Goal: Information Seeking & Learning: Learn about a topic

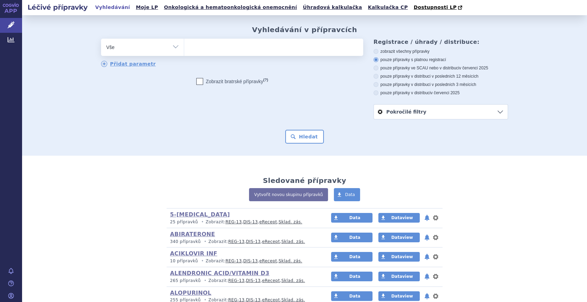
click at [173, 47] on select "Vše Přípravek/SUKL kód MAH VPOIS ATC/Aktivní látka Léková forma Síla" at bounding box center [142, 47] width 83 height 16
click at [101, 39] on select "Vše Přípravek/SUKL kód MAH VPOIS ATC/Aktivní látka Léková forma Síla" at bounding box center [142, 47] width 83 height 16
drag, startPoint x: 142, startPoint y: 49, endPoint x: 141, endPoint y: 56, distance: 7.0
click at [142, 48] on select "Vše Přípravek/SUKL kód MAH VPOIS ATC/Aktivní látka Léková forma Síla" at bounding box center [142, 47] width 83 height 16
select select "filter-atc-group"
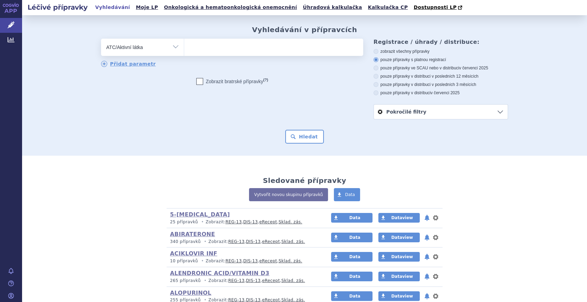
click at [101, 39] on select "Vše Přípravek/SUKL kód MAH VPOIS ATC/Aktivní látka Léková forma Síla" at bounding box center [142, 47] width 83 height 16
click at [224, 46] on ul at bounding box center [273, 46] width 179 height 14
click at [184, 46] on select at bounding box center [184, 46] width 0 height 17
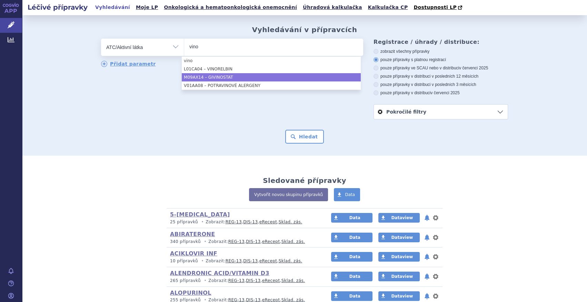
type input "vino"
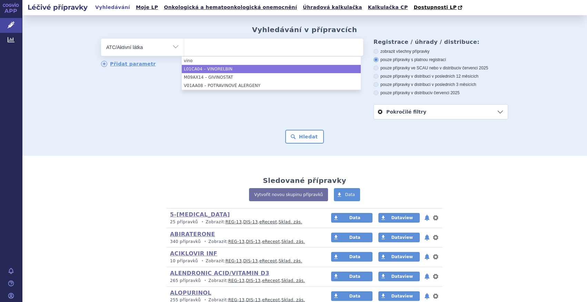
select select "L01CA04"
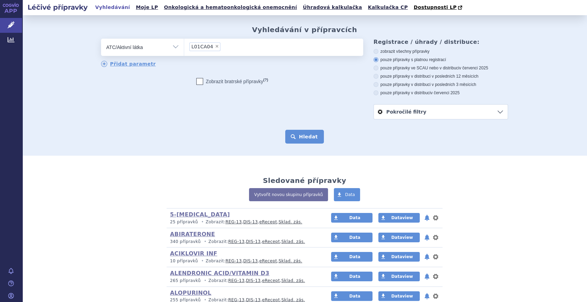
click at [304, 143] on button "Hledat" at bounding box center [304, 137] width 39 height 14
click at [302, 141] on button "Hledat" at bounding box center [304, 137] width 39 height 14
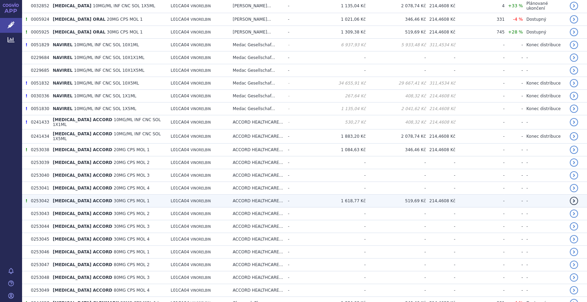
scroll to position [188, 0]
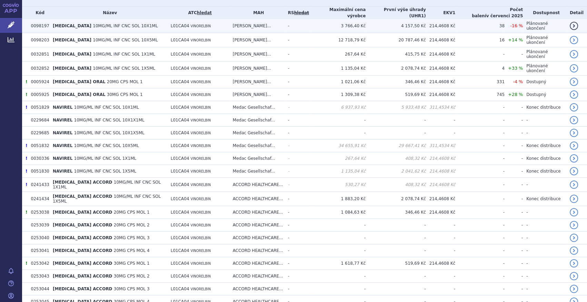
click at [277, 21] on td "PIERRE FABRE MEDI..." at bounding box center [256, 26] width 55 height 14
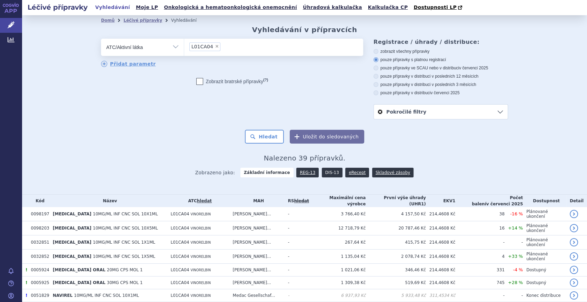
click at [332, 172] on link "DIS-13" at bounding box center [332, 173] width 21 height 10
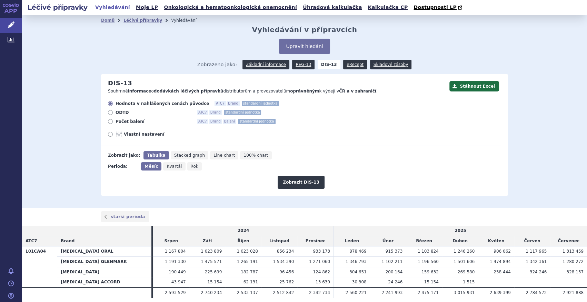
click at [135, 120] on span "Počet balení" at bounding box center [153, 122] width 76 height 6
click at [113, 120] on input "Počet balení ATC7 Brand Balení standardní jednotka" at bounding box center [111, 122] width 4 height 4
radio input "true"
click at [191, 164] on span "Rok" at bounding box center [195, 166] width 8 height 5
drag, startPoint x: 186, startPoint y: 165, endPoint x: 193, endPoint y: 167, distance: 7.1
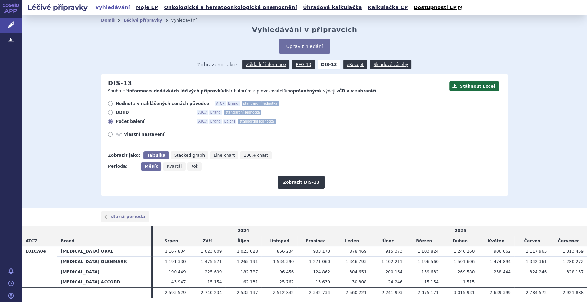
click at [191, 164] on span "Rok" at bounding box center [195, 166] width 8 height 5
click at [187, 164] on input "Rok" at bounding box center [189, 164] width 4 height 4
radio input "true"
click at [282, 178] on button "Zobrazit DIS-13" at bounding box center [301, 181] width 47 height 13
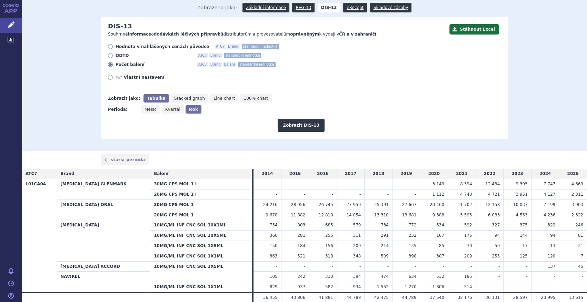
scroll to position [62, 0]
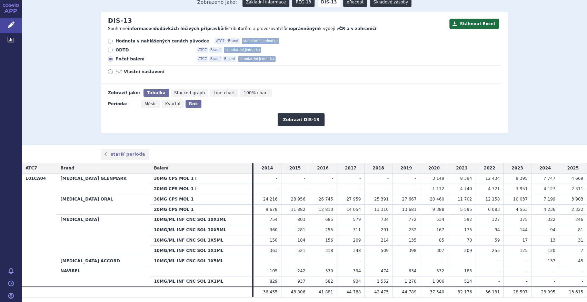
drag, startPoint x: 150, startPoint y: 103, endPoint x: 169, endPoint y: 102, distance: 18.6
click at [150, 102] on span "Měsíc" at bounding box center [150, 103] width 12 height 5
click at [145, 102] on input "Měsíc" at bounding box center [143, 102] width 4 height 4
radio input "true"
click at [284, 117] on button "Zobrazit DIS-13" at bounding box center [301, 119] width 47 height 13
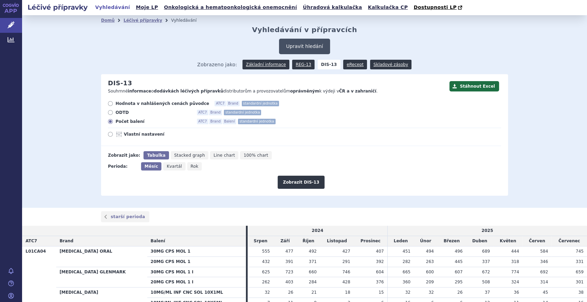
click at [301, 50] on button "Upravit hledání" at bounding box center [304, 47] width 51 height 16
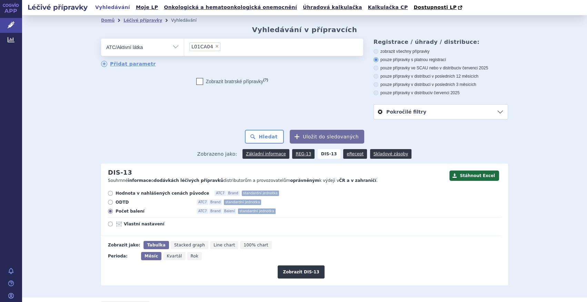
click at [215, 48] on span "×" at bounding box center [217, 46] width 4 height 4
click at [184, 48] on select "L01CA04" at bounding box center [184, 46] width 0 height 17
select select
click at [207, 52] on ul at bounding box center [273, 46] width 179 height 14
click at [184, 52] on select at bounding box center [184, 46] width 0 height 17
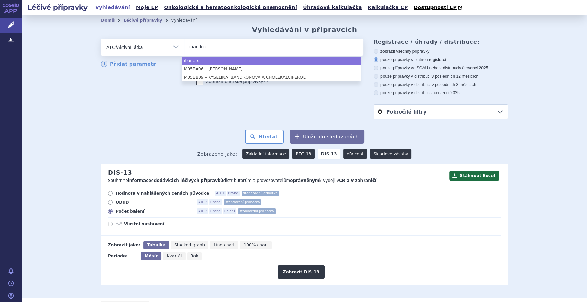
type input "ibandro"
select select "M05BA06"
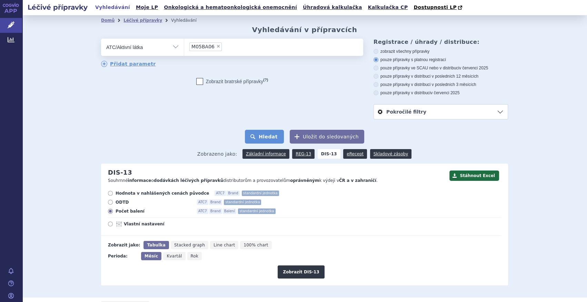
click at [258, 133] on button "Hledat" at bounding box center [264, 137] width 39 height 14
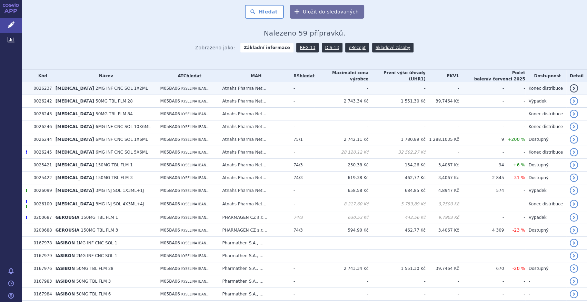
scroll to position [125, 0]
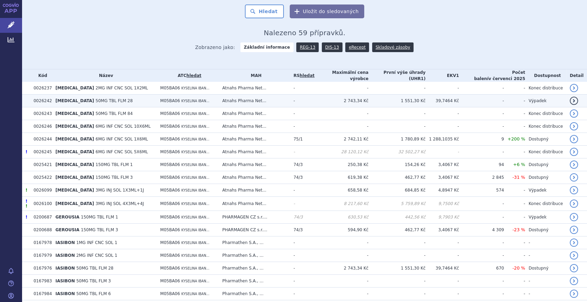
click at [148, 99] on td "[MEDICAL_DATA] 50MG TBL FLM 28" at bounding box center [104, 100] width 105 height 13
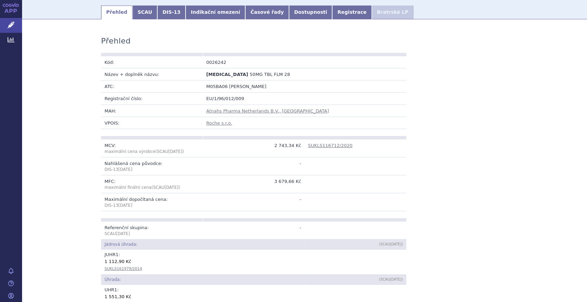
scroll to position [125, 0]
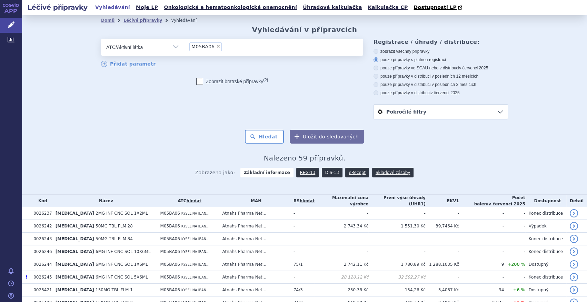
click at [322, 173] on link "DIS-13" at bounding box center [332, 173] width 21 height 10
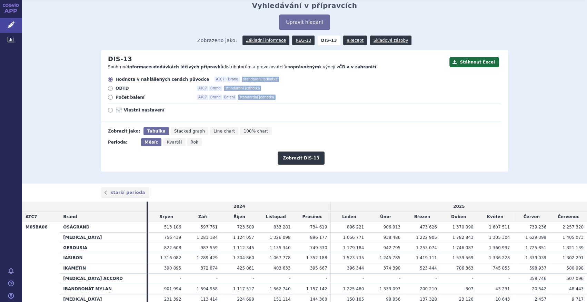
scroll to position [62, 0]
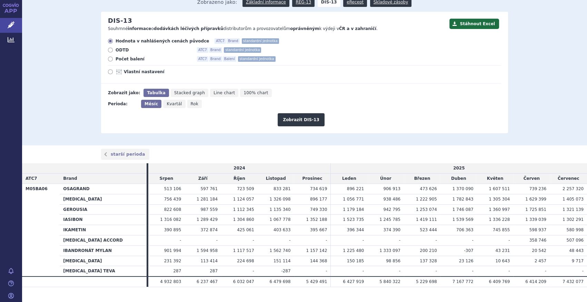
click at [134, 62] on span "Počet balení" at bounding box center [153, 59] width 76 height 6
click at [113, 62] on input "Počet balení ATC7 Brand Balení standardní jednotka" at bounding box center [111, 60] width 4 height 4
radio input "true"
click at [294, 117] on button "Zobrazit DIS-13" at bounding box center [301, 119] width 47 height 13
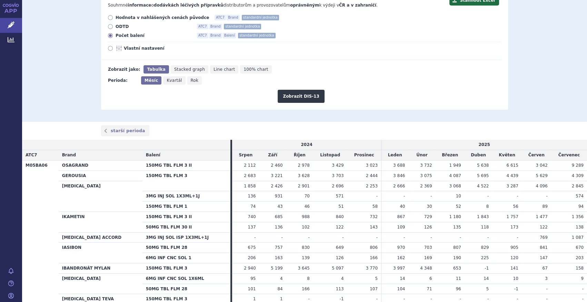
scroll to position [125, 0]
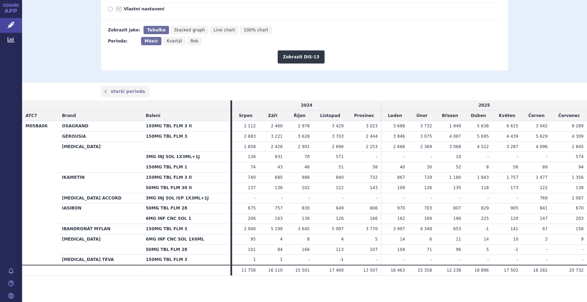
click at [134, 187] on th "IKAMETIN" at bounding box center [101, 182] width 84 height 21
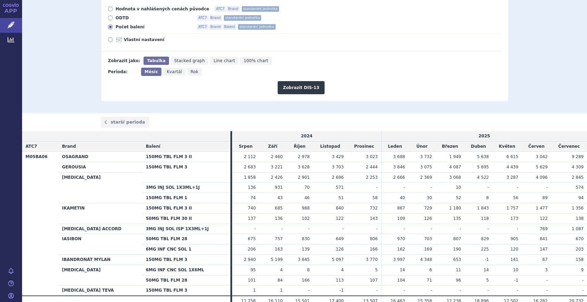
scroll to position [31, 0]
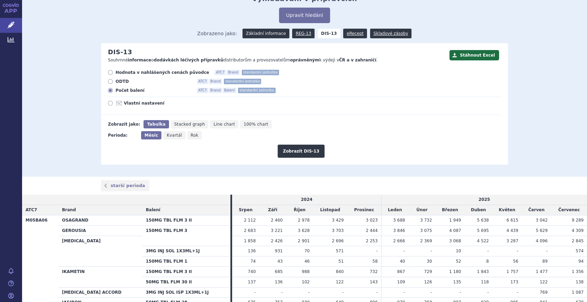
click at [262, 36] on link "Základní informace" at bounding box center [265, 34] width 47 height 10
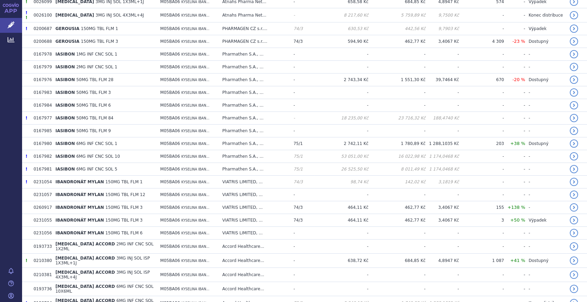
scroll to position [157, 0]
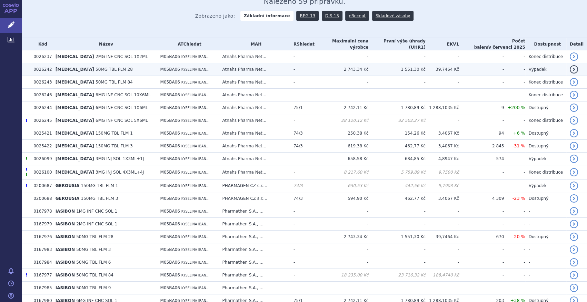
click at [129, 69] on td "[MEDICAL_DATA] 50MG TBL FLM 28" at bounding box center [104, 69] width 105 height 13
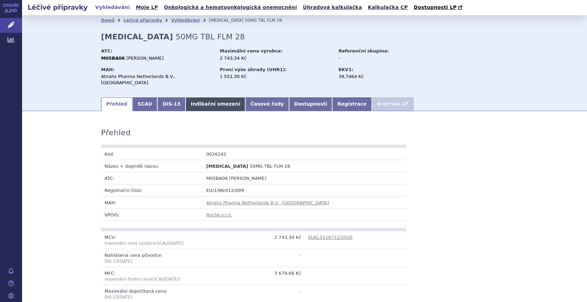
click at [185, 97] on link "Indikační omezení" at bounding box center [215, 104] width 60 height 14
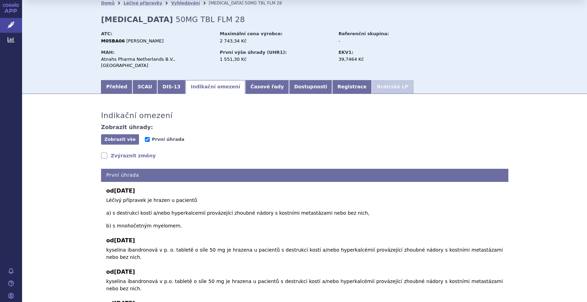
scroll to position [31, 0]
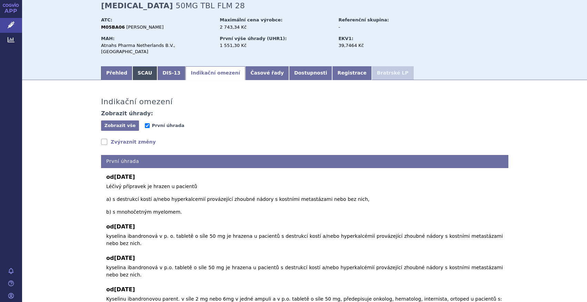
click at [141, 69] on link "SCAU" at bounding box center [144, 73] width 25 height 14
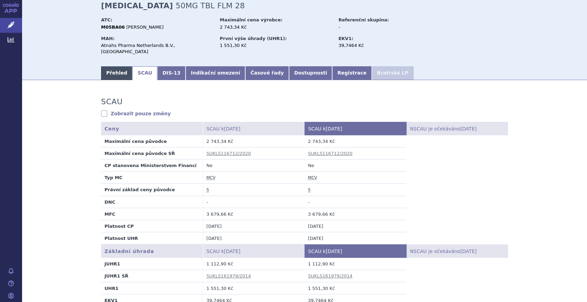
click at [120, 66] on link "Přehled" at bounding box center [116, 73] width 31 height 14
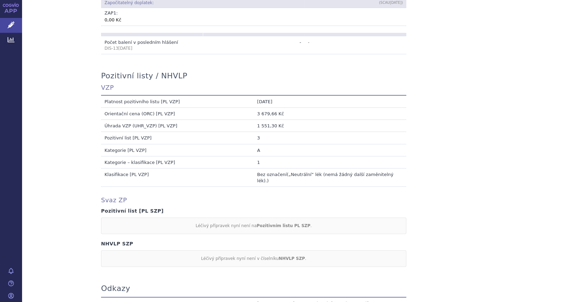
scroll to position [595, 0]
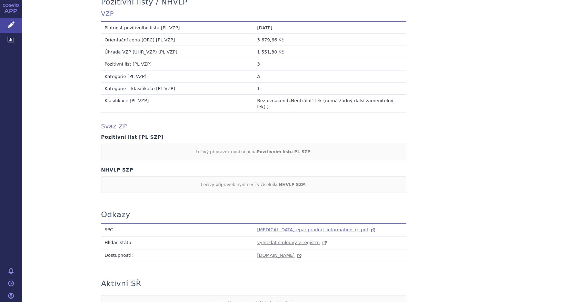
click at [269, 227] on span "bondronat-epar-product-information_cs.pdf" at bounding box center [312, 229] width 111 height 5
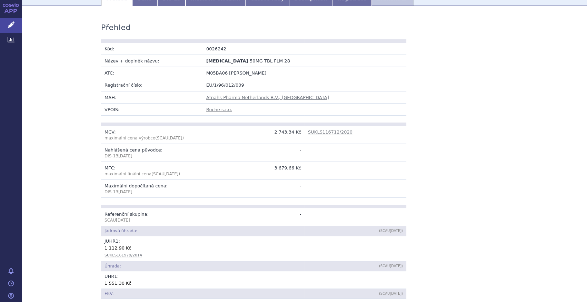
scroll to position [31, 0]
